Goal: Communication & Community: Ask a question

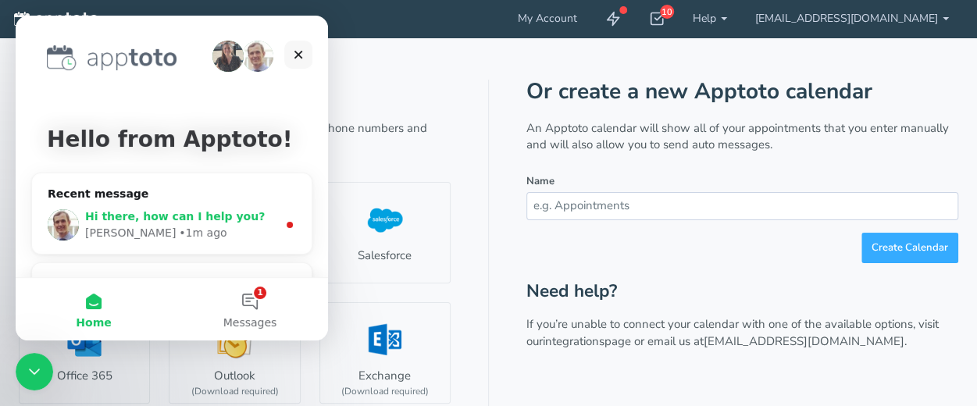
scroll to position [51, 0]
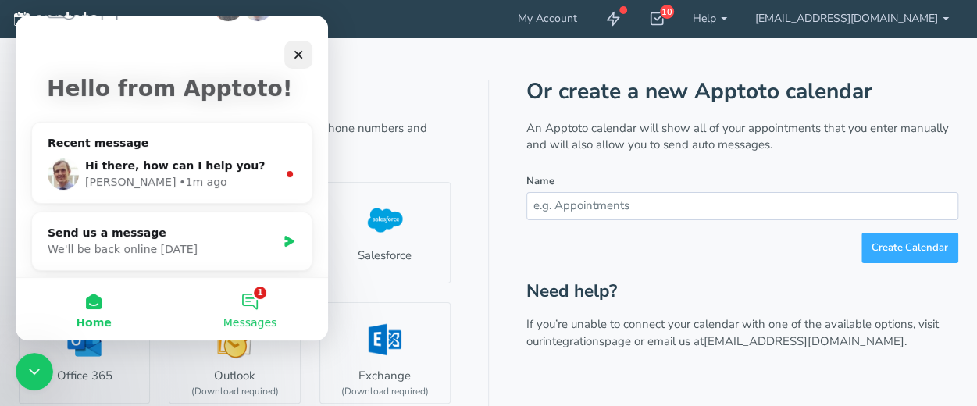
click at [251, 299] on button "1 Messages" at bounding box center [250, 309] width 156 height 62
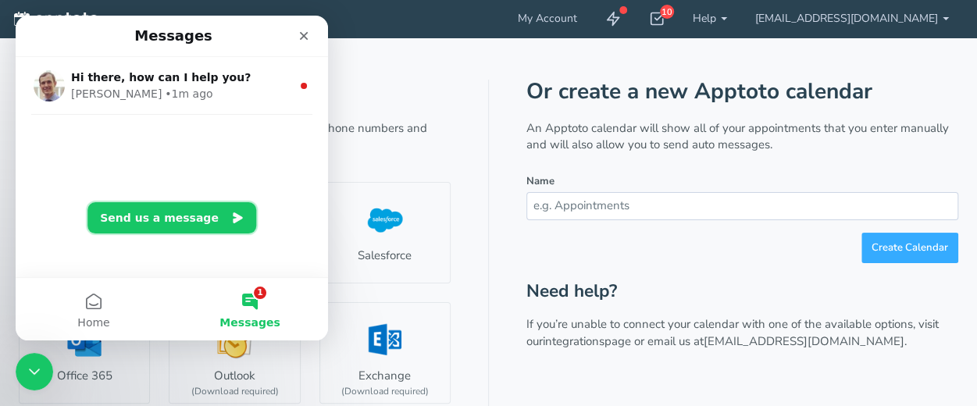
click at [170, 216] on button "Send us a message" at bounding box center [171, 217] width 169 height 31
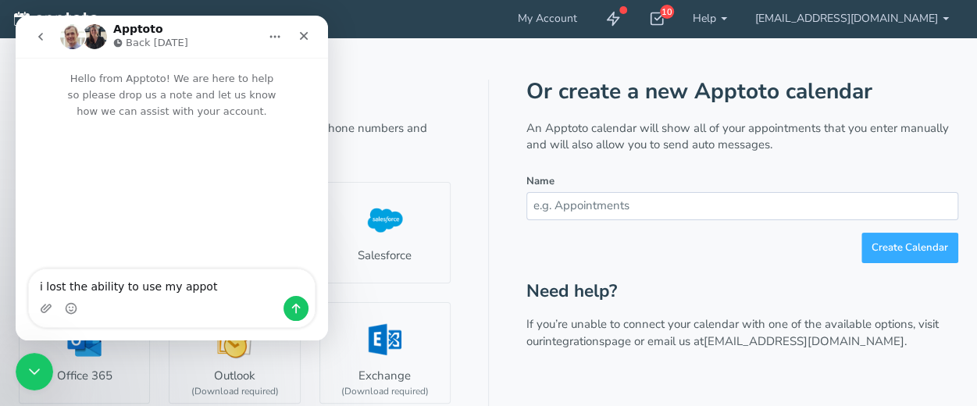
type textarea "i lost the ability to use my appoto"
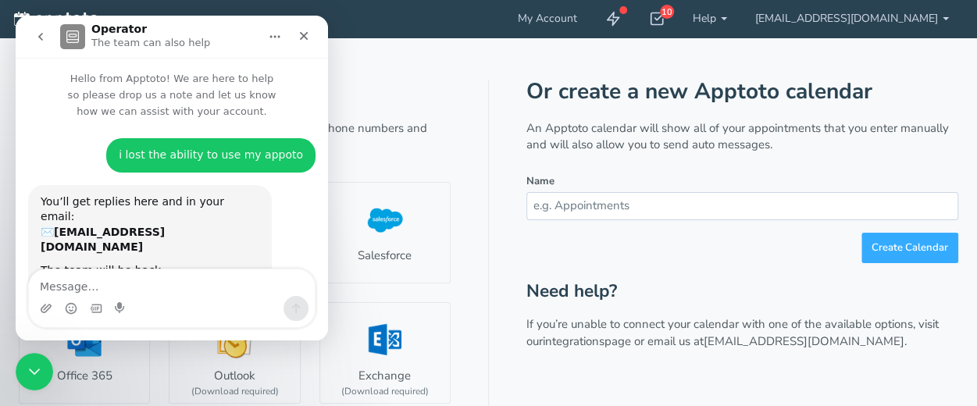
scroll to position [19, 0]
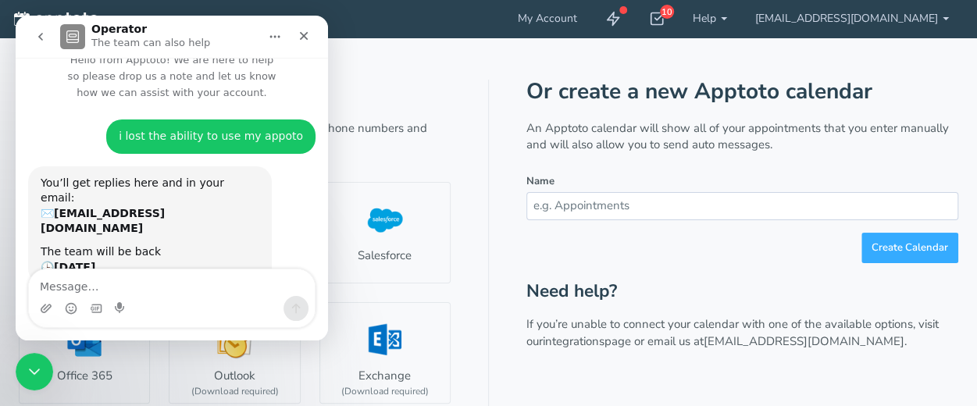
click at [47, 177] on div "You’ll get replies here and in your email: ✉️ jcbrooke1215@gmail.com" at bounding box center [150, 206] width 219 height 61
click at [305, 36] on icon "Close" at bounding box center [303, 36] width 12 height 12
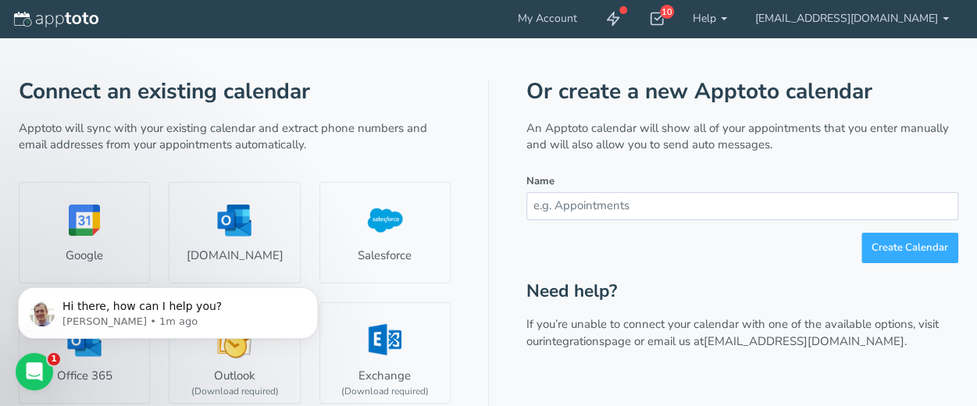
scroll to position [0, 0]
click at [312, 290] on icon "Dismiss notification" at bounding box center [312, 291] width 5 height 5
click at [88, 218] on link "Google" at bounding box center [84, 232] width 131 height 101
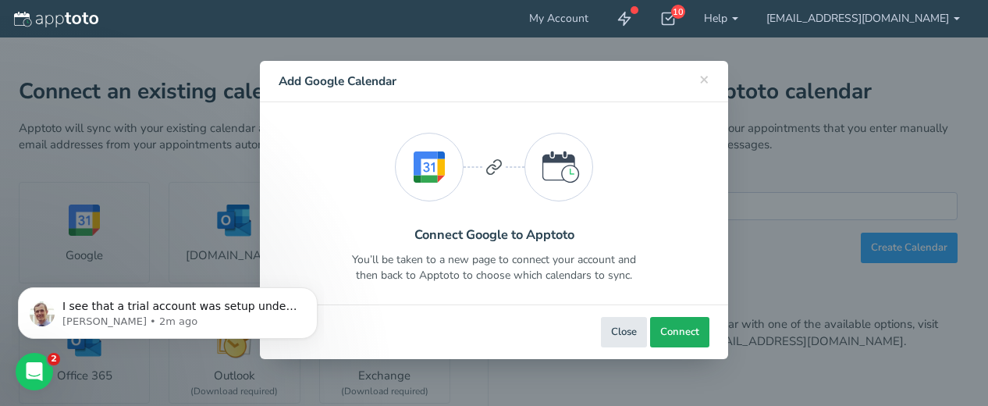
click at [682, 329] on span "Connect" at bounding box center [679, 332] width 39 height 15
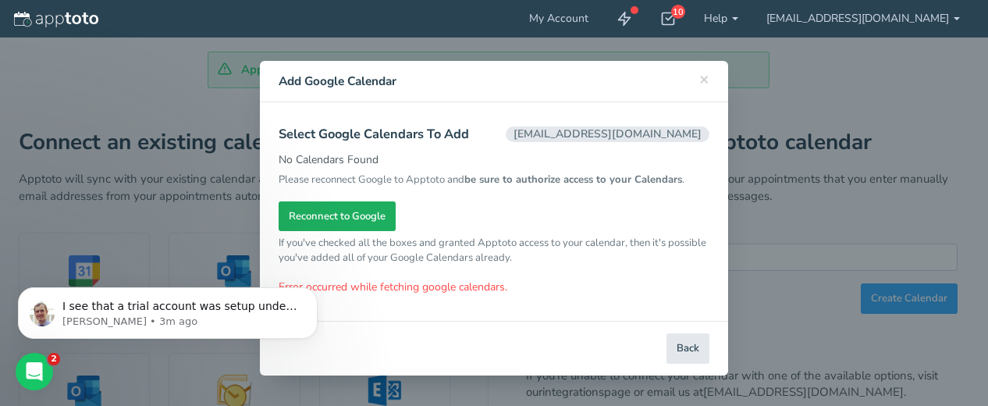
click at [343, 213] on span "Reconnect to Google" at bounding box center [337, 216] width 97 height 15
